Goal: Consume media (video, audio): Consume media (video, audio)

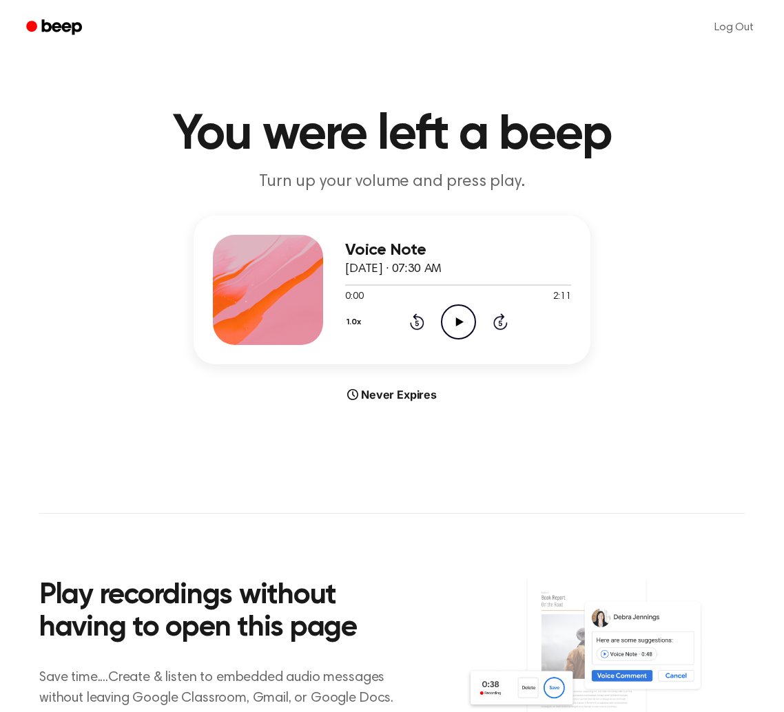
click at [462, 322] on icon "Play Audio" at bounding box center [458, 322] width 35 height 35
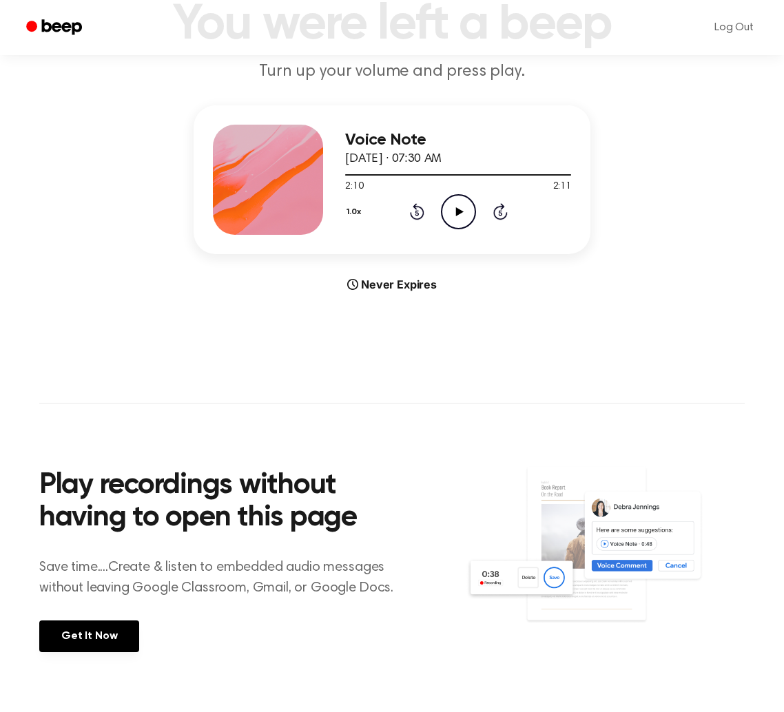
scroll to position [71, 0]
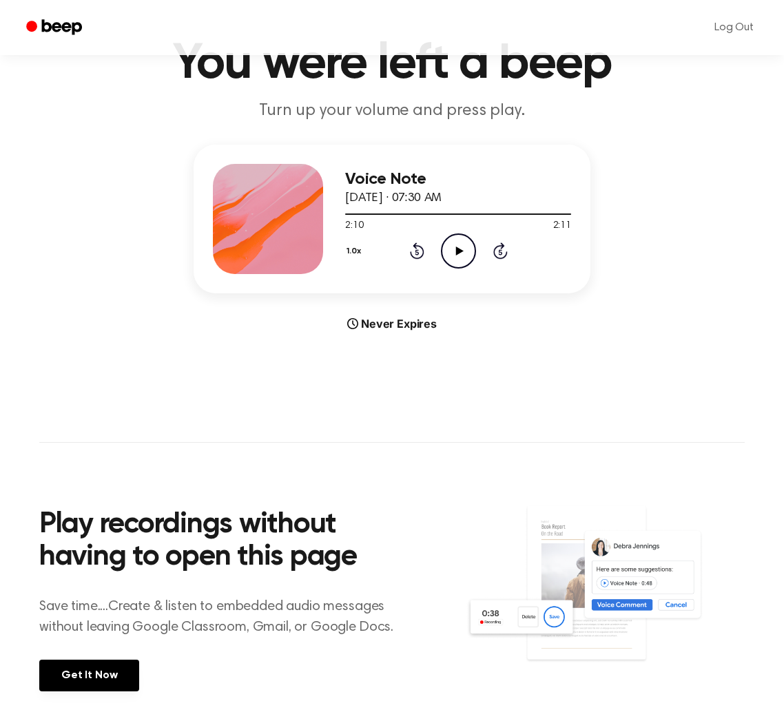
click at [462, 252] on icon "Play Audio" at bounding box center [458, 251] width 35 height 35
click at [502, 250] on icon "Skip 5 seconds" at bounding box center [500, 251] width 15 height 18
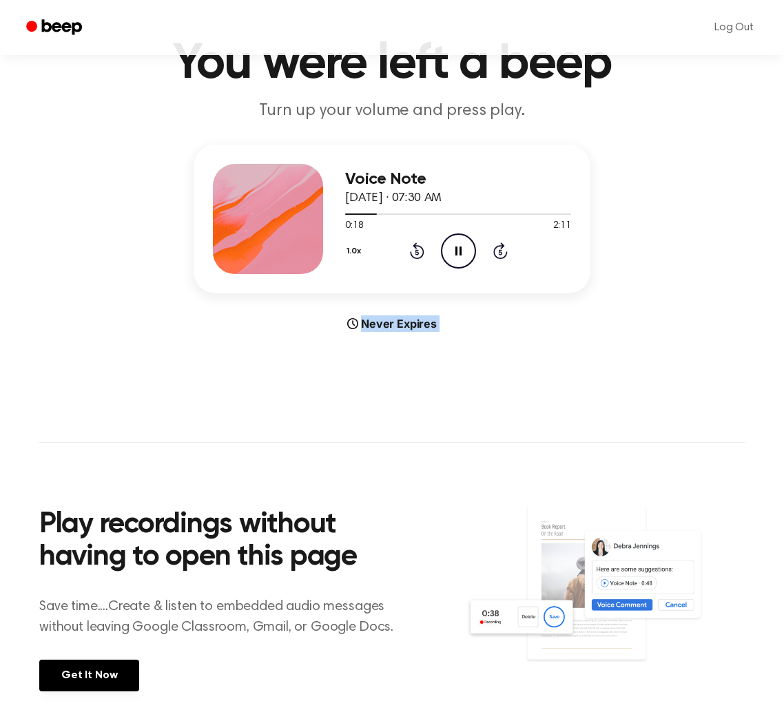
click at [502, 250] on icon "Skip 5 seconds" at bounding box center [500, 251] width 15 height 18
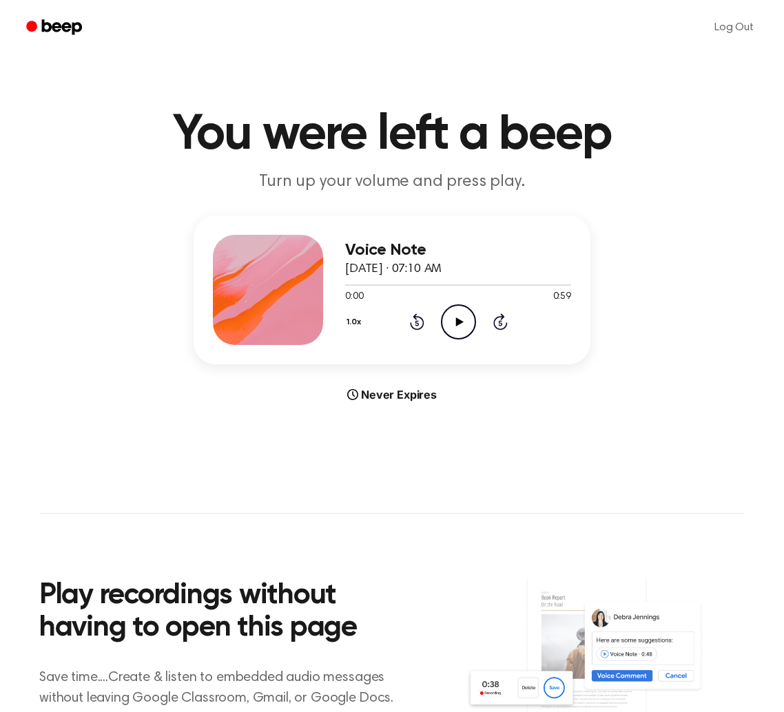
click at [455, 324] on icon "Play Audio" at bounding box center [458, 322] width 35 height 35
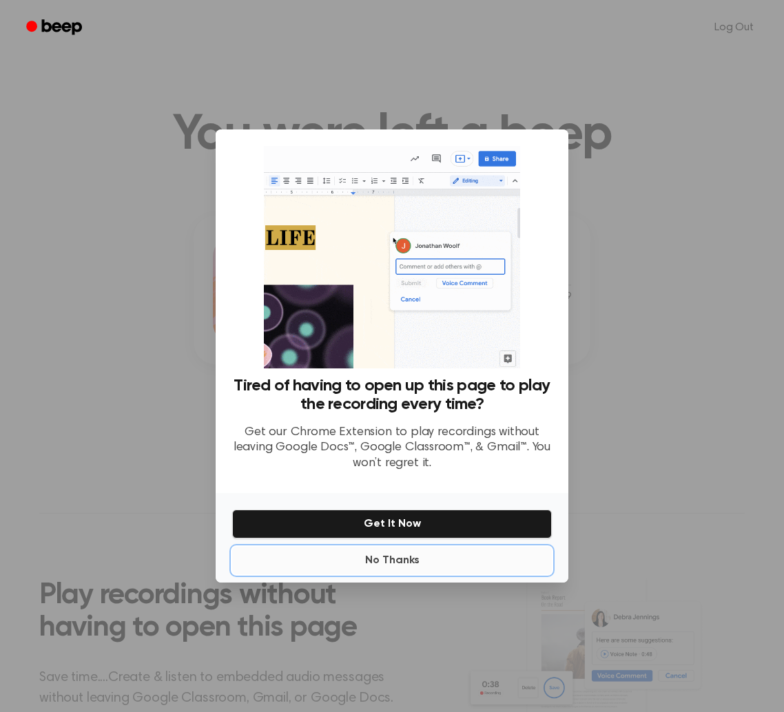
click at [376, 555] on button "No Thanks" at bounding box center [392, 561] width 320 height 28
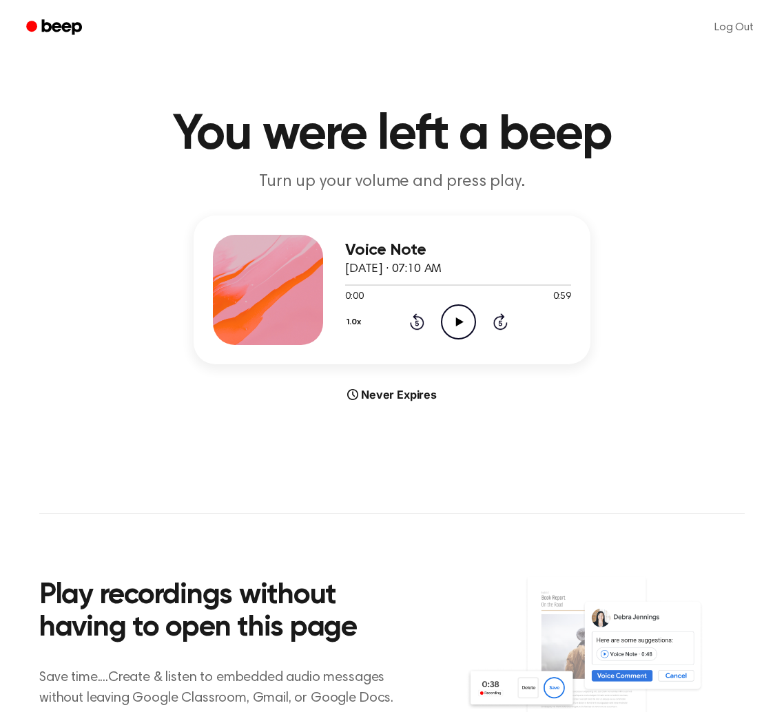
click at [459, 323] on icon at bounding box center [459, 322] width 8 height 9
click at [457, 325] on icon "Play Audio" at bounding box center [458, 322] width 35 height 35
